Goal: Find specific page/section: Find specific page/section

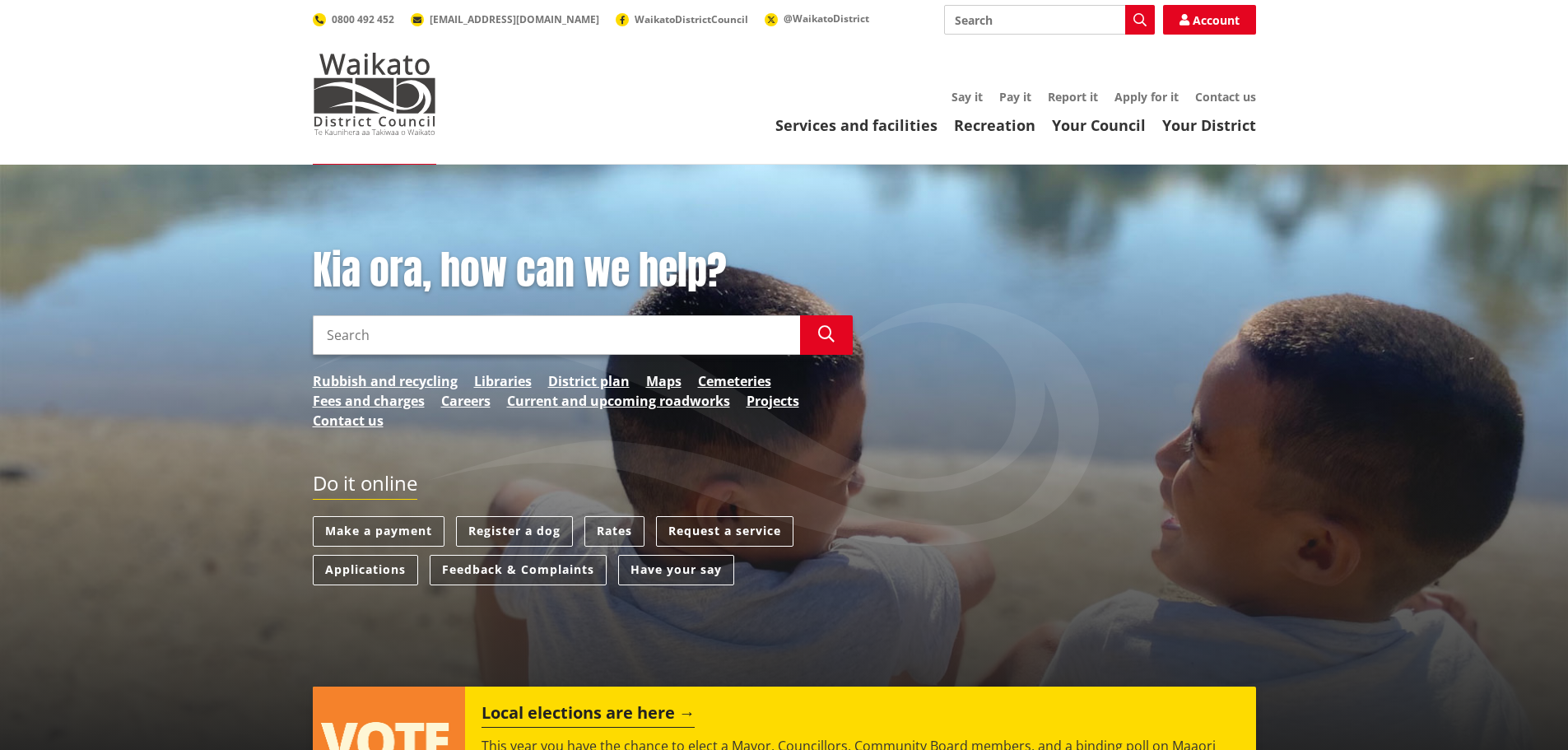
click at [358, 343] on input "Search" at bounding box center [556, 335] width 487 height 40
click at [370, 306] on div "Kia ora, how can we help? Search Search Rubbish and recycling Libraries Distric…" at bounding box center [583, 346] width 564 height 200
click at [831, 124] on link "Services and facilities" at bounding box center [857, 125] width 162 height 20
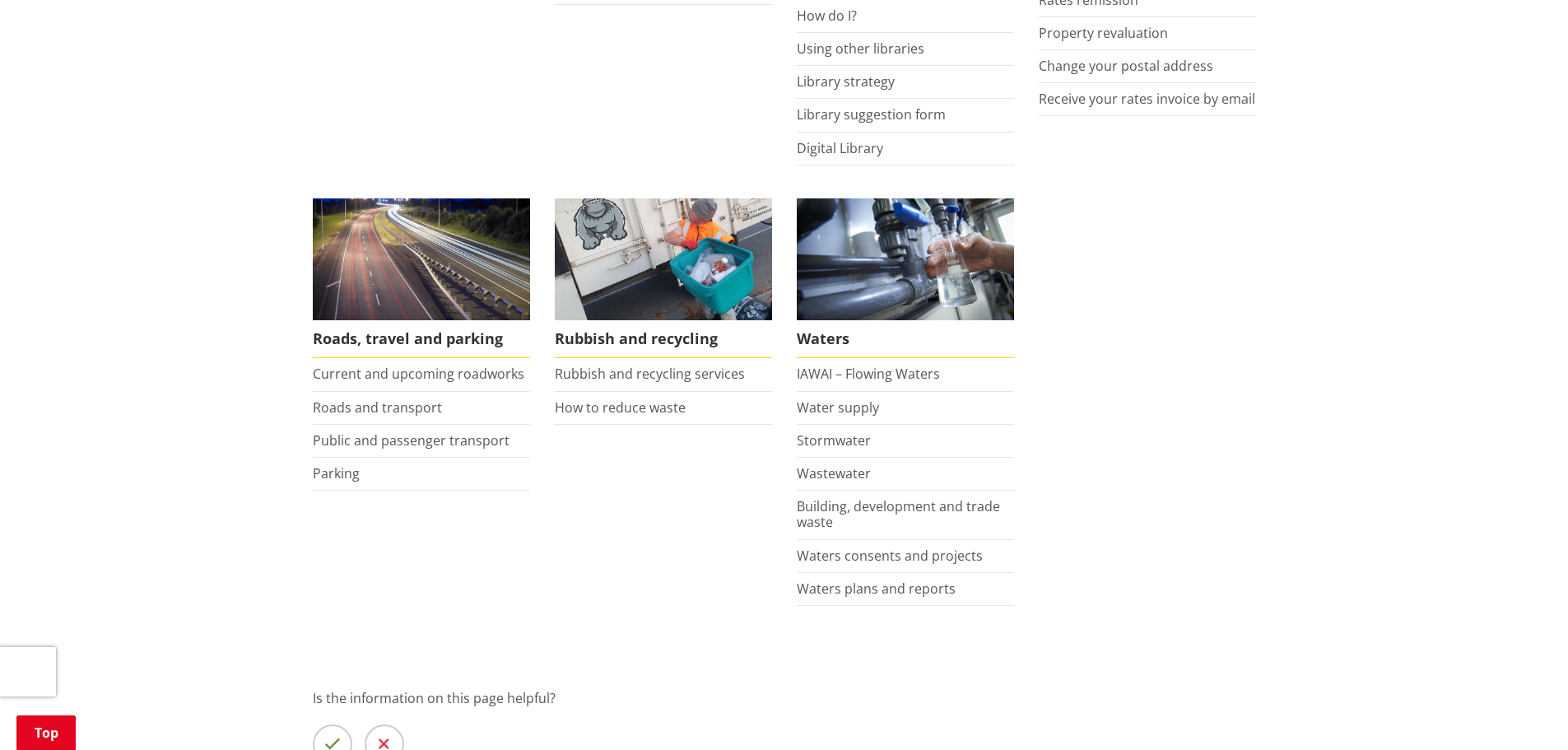
scroll to position [1070, 0]
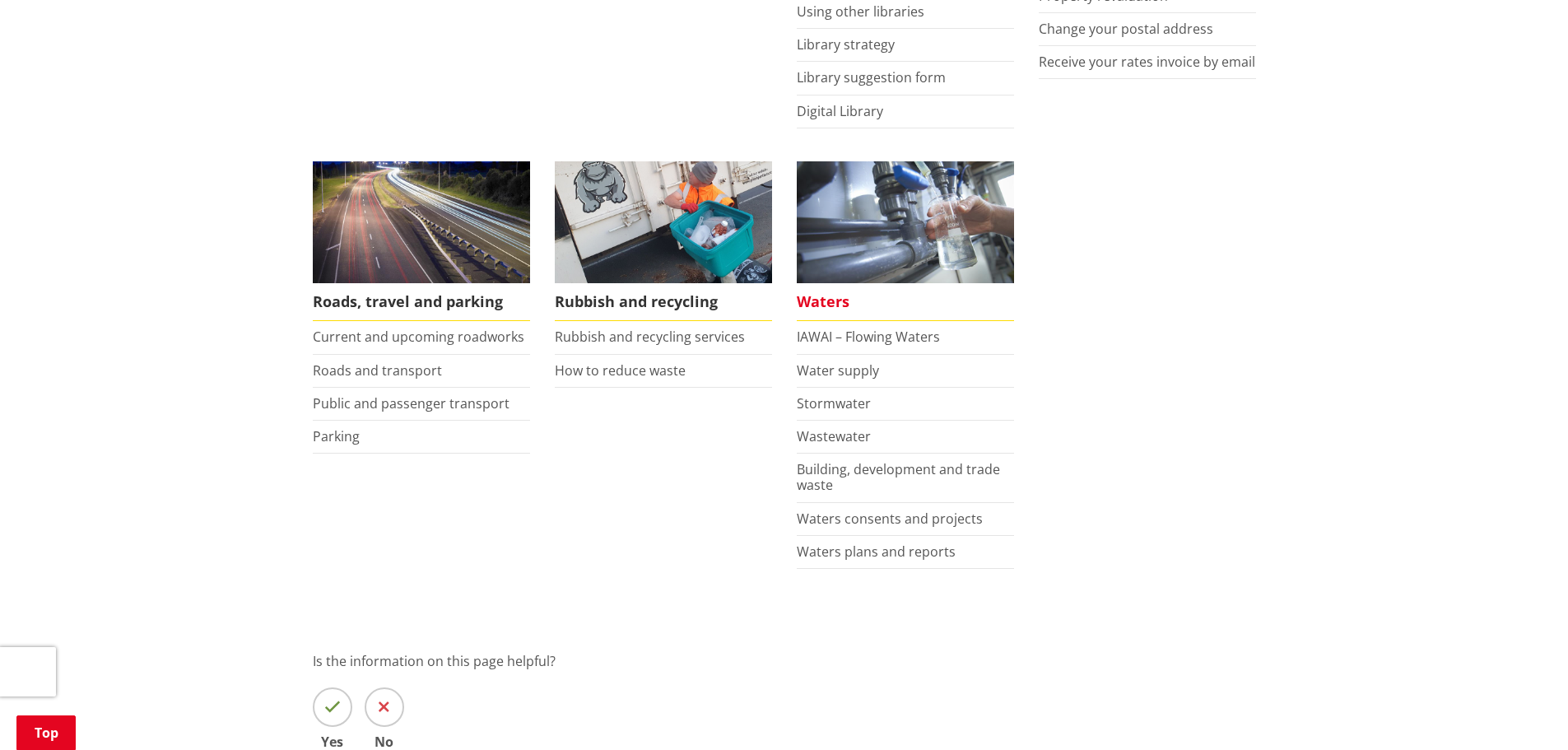
click at [850, 299] on span "Waters" at bounding box center [905, 302] width 217 height 38
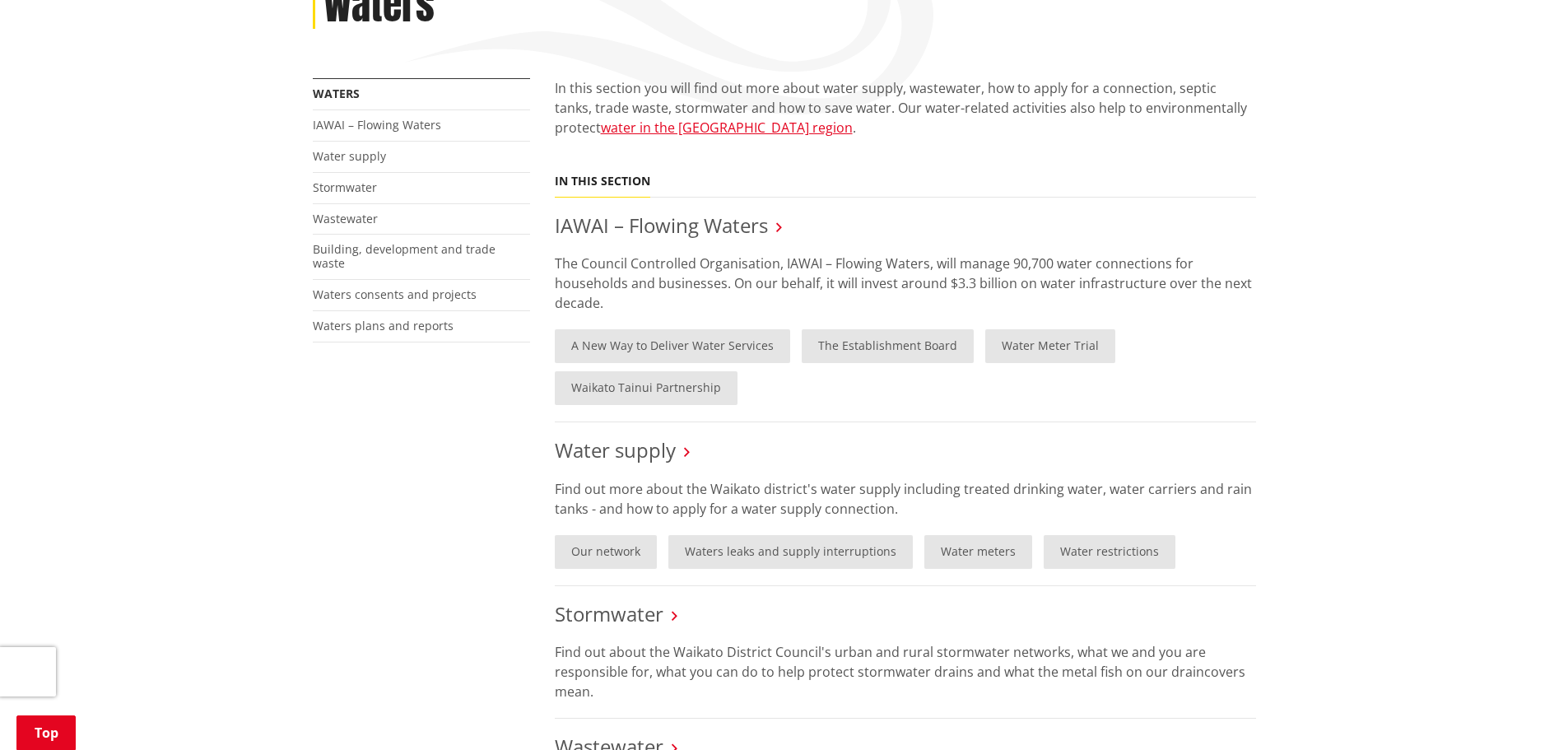
scroll to position [329, 0]
